Goal: Task Accomplishment & Management: Manage account settings

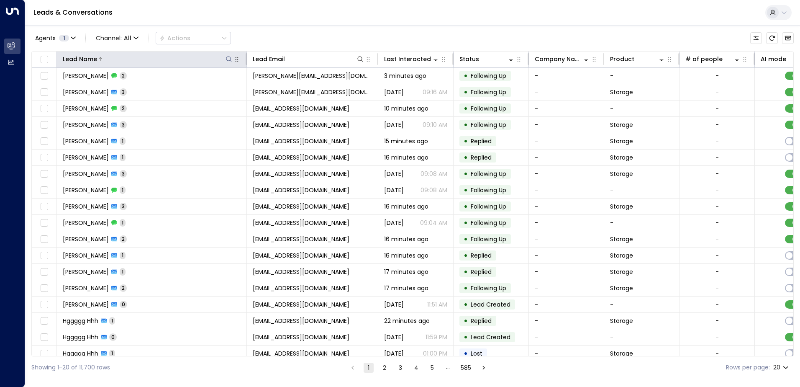
click at [230, 57] on icon at bounding box center [229, 59] width 7 height 7
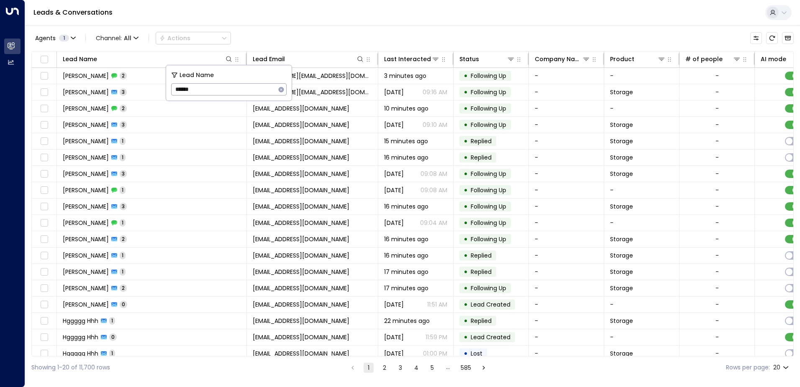
type input "******"
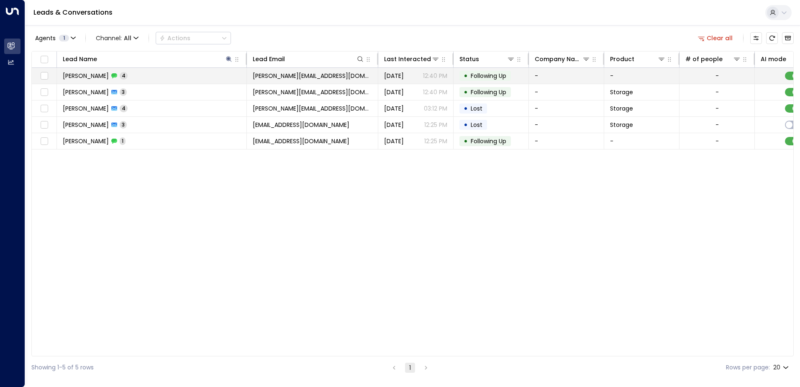
click at [137, 76] on td "[PERSON_NAME] 4" at bounding box center [152, 76] width 190 height 16
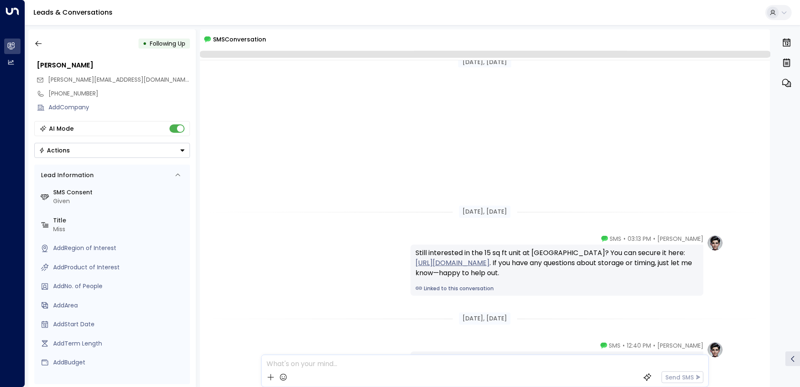
scroll to position [226, 0]
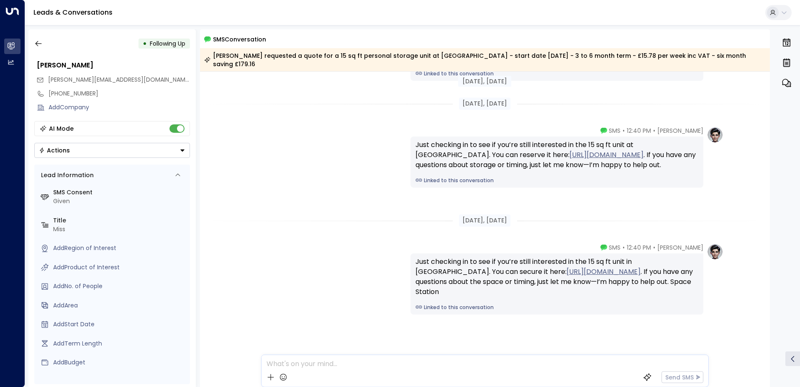
click at [102, 146] on button "Actions" at bounding box center [112, 150] width 156 height 15
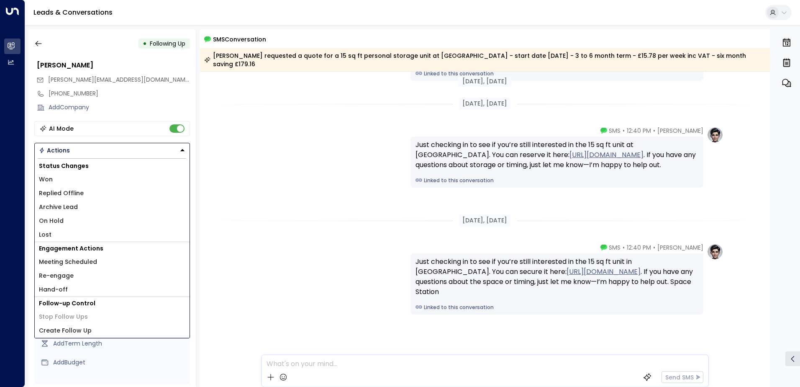
click at [76, 181] on li "Won" at bounding box center [112, 179] width 155 height 14
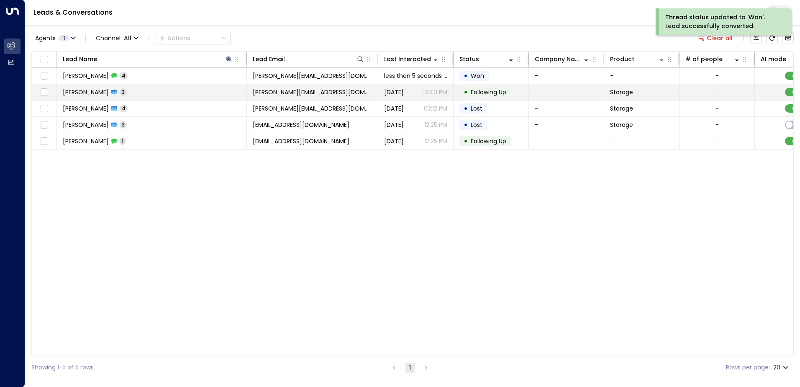
click at [120, 93] on span "3" at bounding box center [123, 91] width 7 height 7
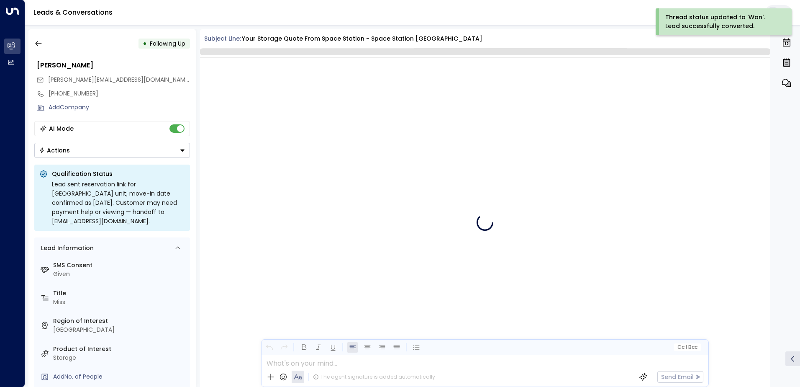
scroll to position [1628, 0]
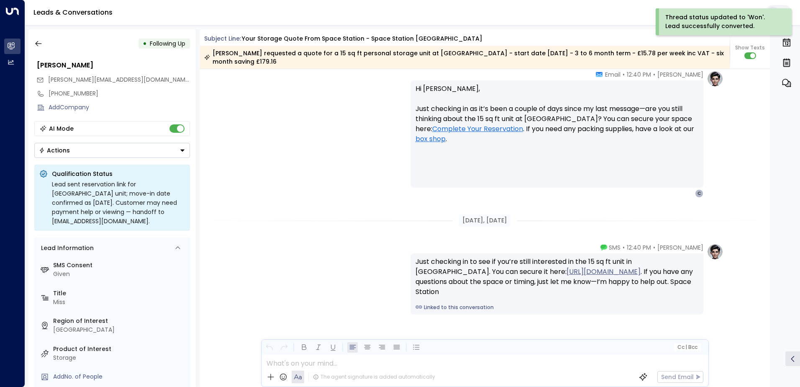
click at [100, 150] on button "Actions" at bounding box center [112, 150] width 156 height 15
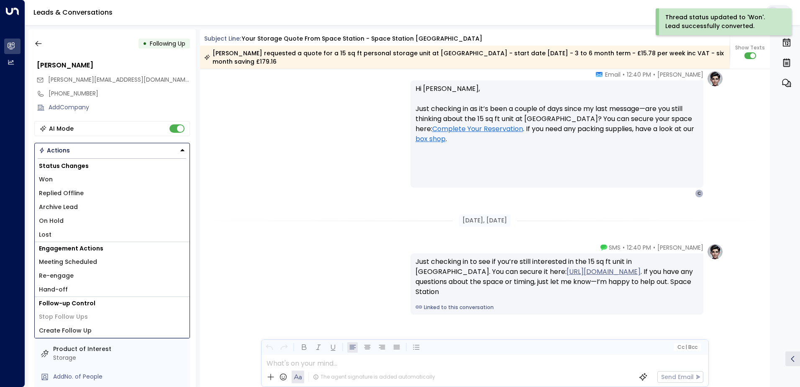
click at [77, 177] on li "Won" at bounding box center [112, 179] width 155 height 14
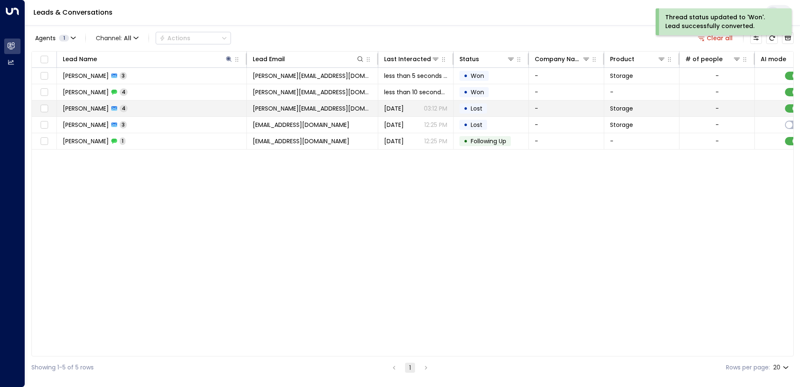
click at [132, 109] on td "[PERSON_NAME] 4" at bounding box center [152, 108] width 190 height 16
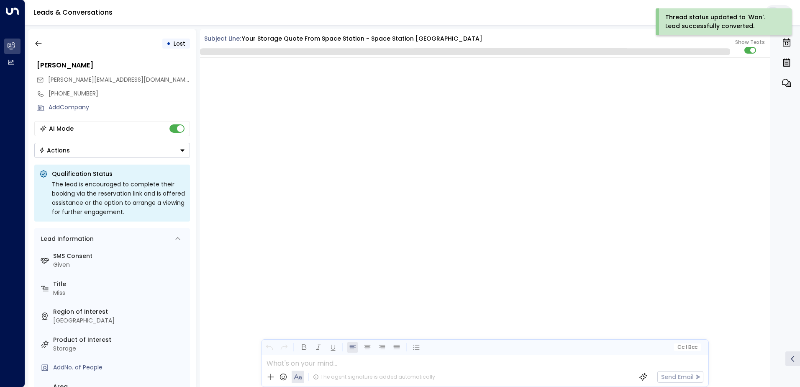
scroll to position [1458, 0]
